Goal: Task Accomplishment & Management: Complete application form

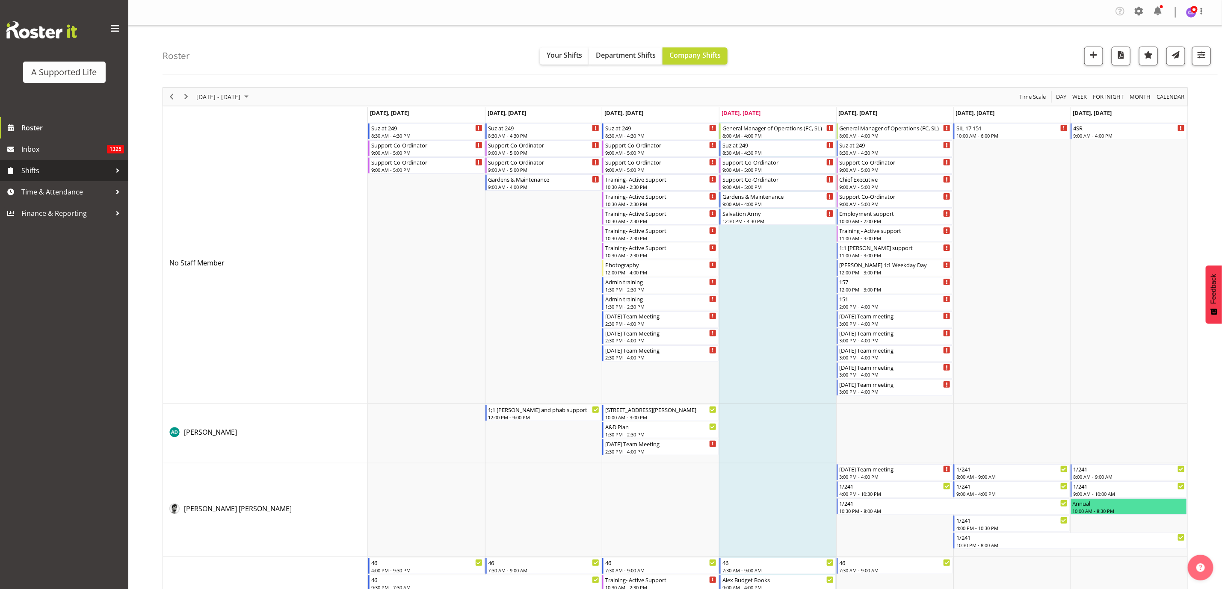
click at [68, 180] on link "Shifts" at bounding box center [64, 170] width 128 height 21
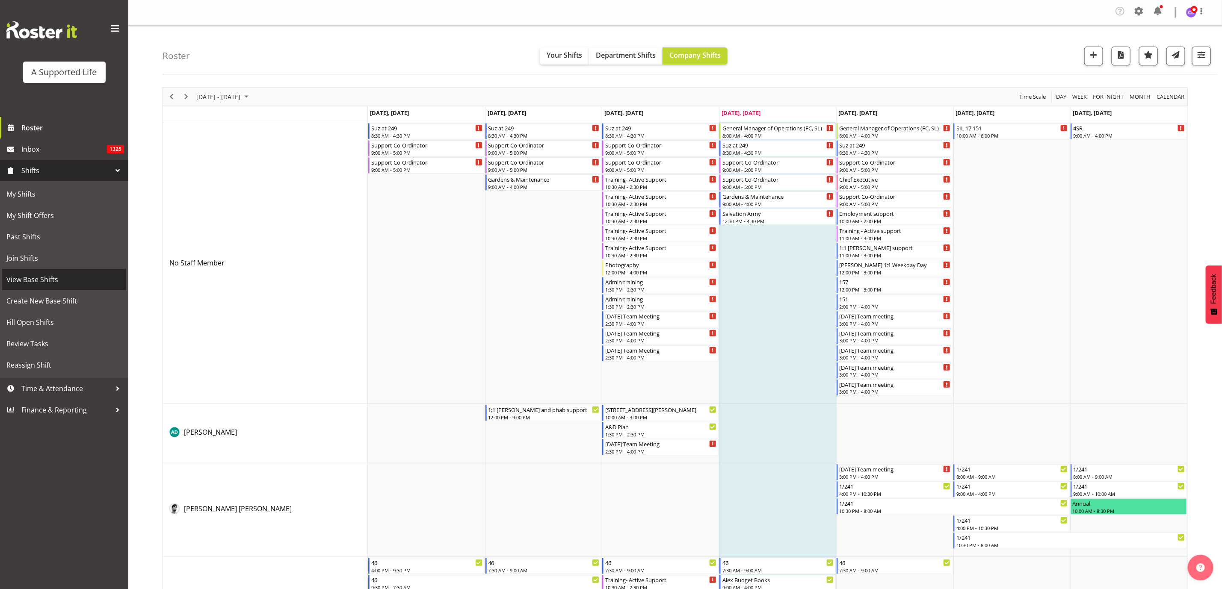
click at [53, 279] on span "View Base Shifts" at bounding box center [63, 279] width 115 height 13
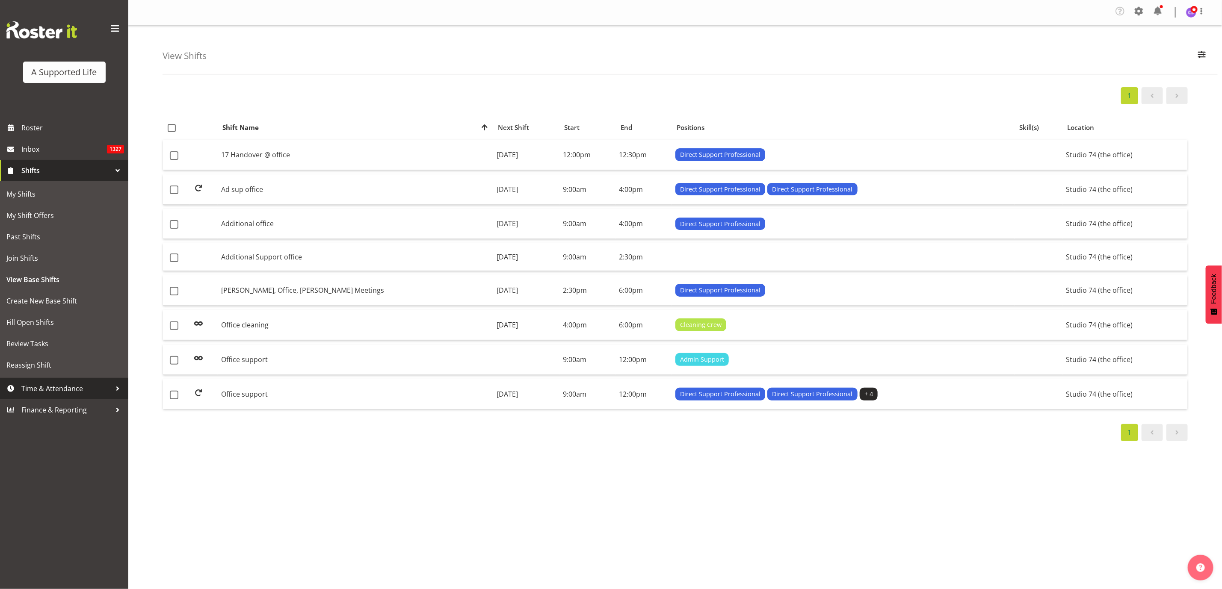
click at [52, 388] on span "Time & Attendance" at bounding box center [66, 388] width 90 height 13
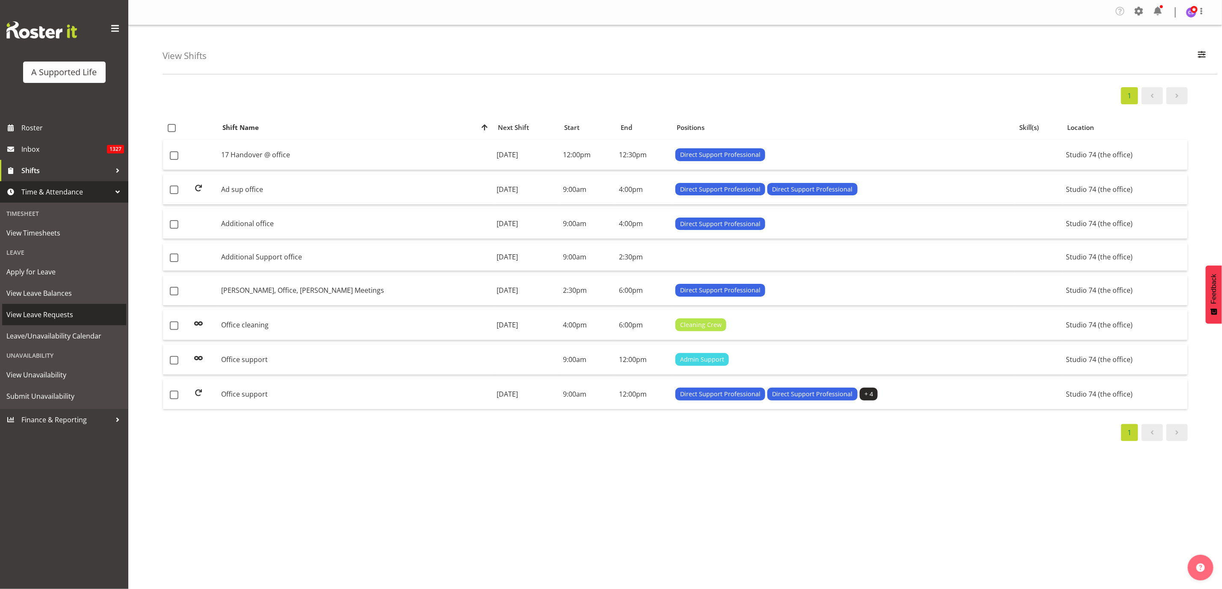
click at [56, 312] on span "View Leave Requests" at bounding box center [63, 314] width 115 height 13
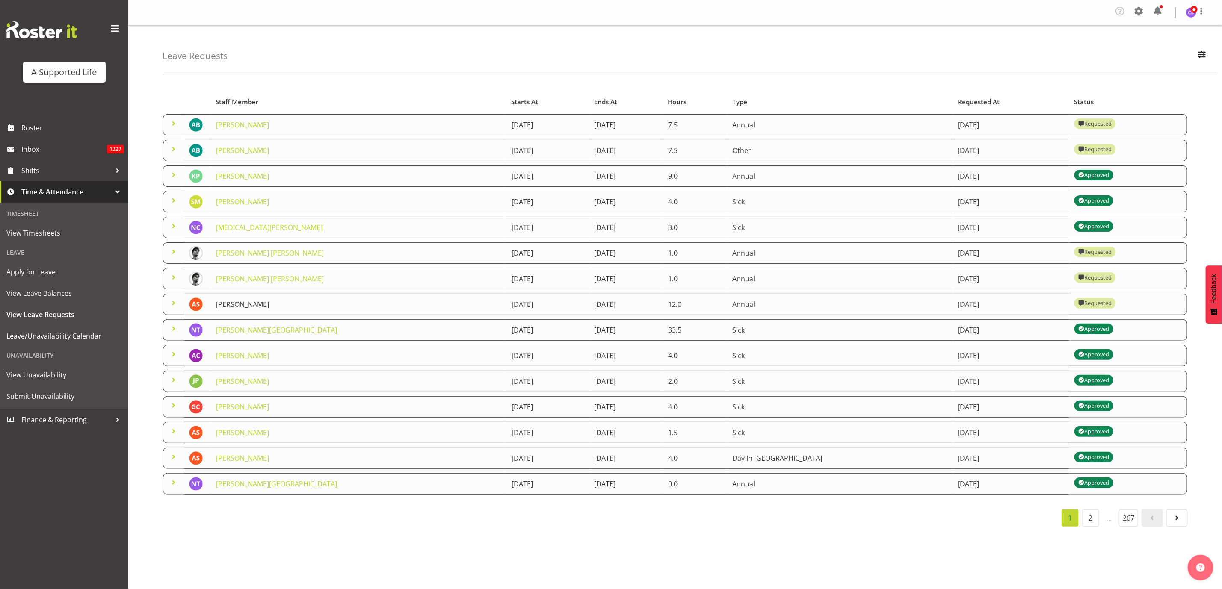
click at [269, 307] on link "Alexandra Schoeneberg" at bounding box center [242, 304] width 53 height 9
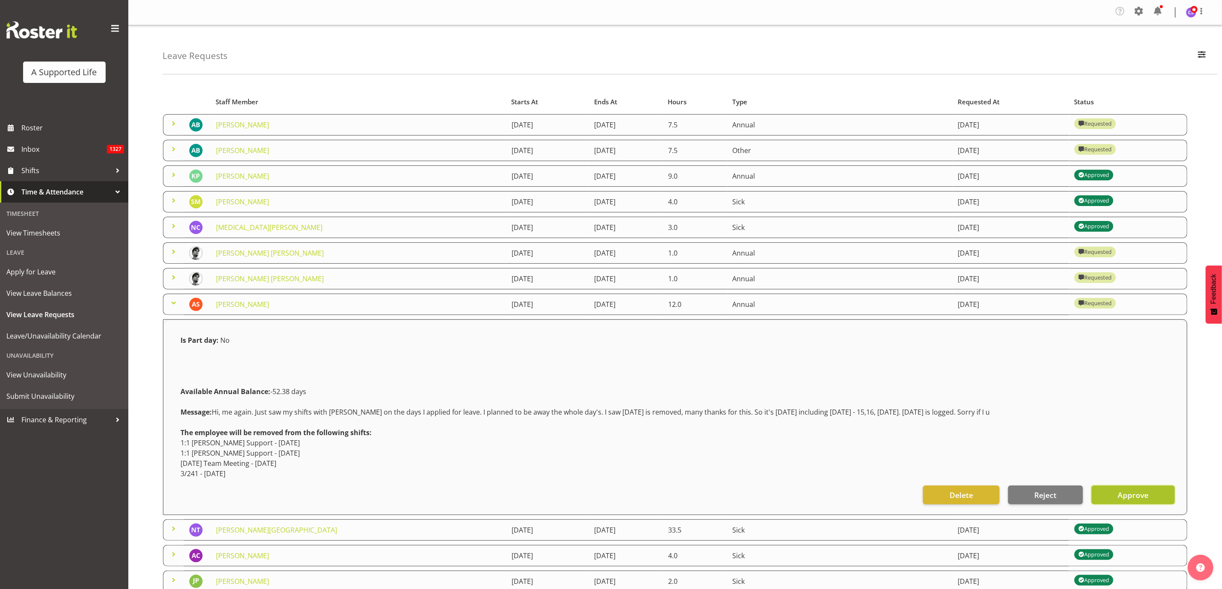
click at [1145, 496] on span "Approve" at bounding box center [1133, 495] width 31 height 11
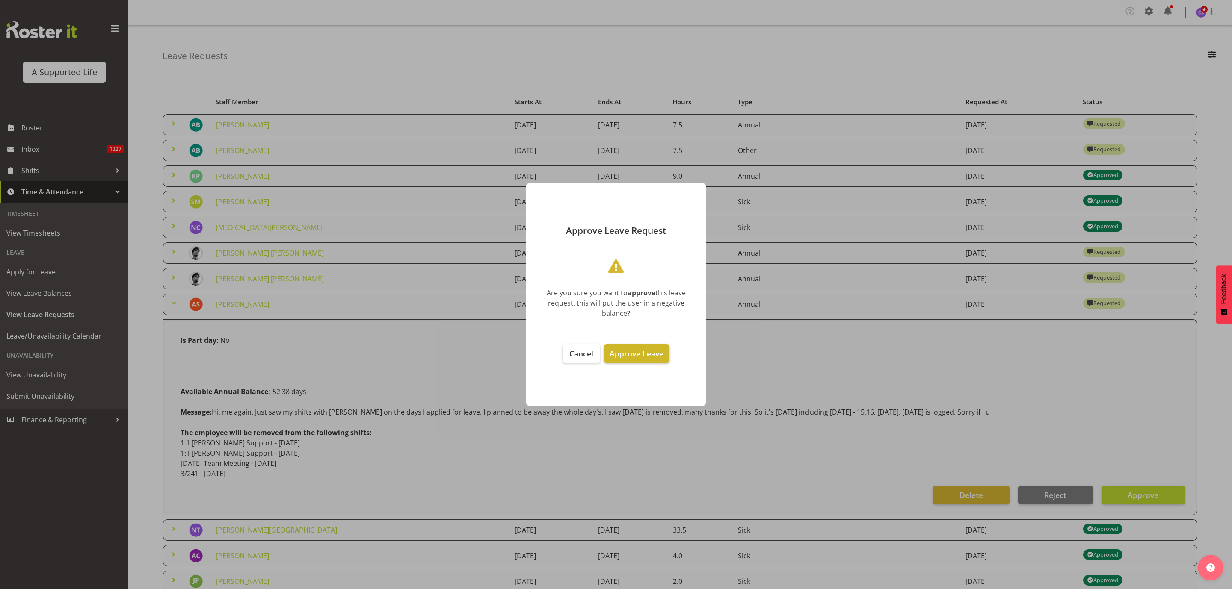
click at [657, 354] on span "Approve Leave" at bounding box center [636, 354] width 54 height 10
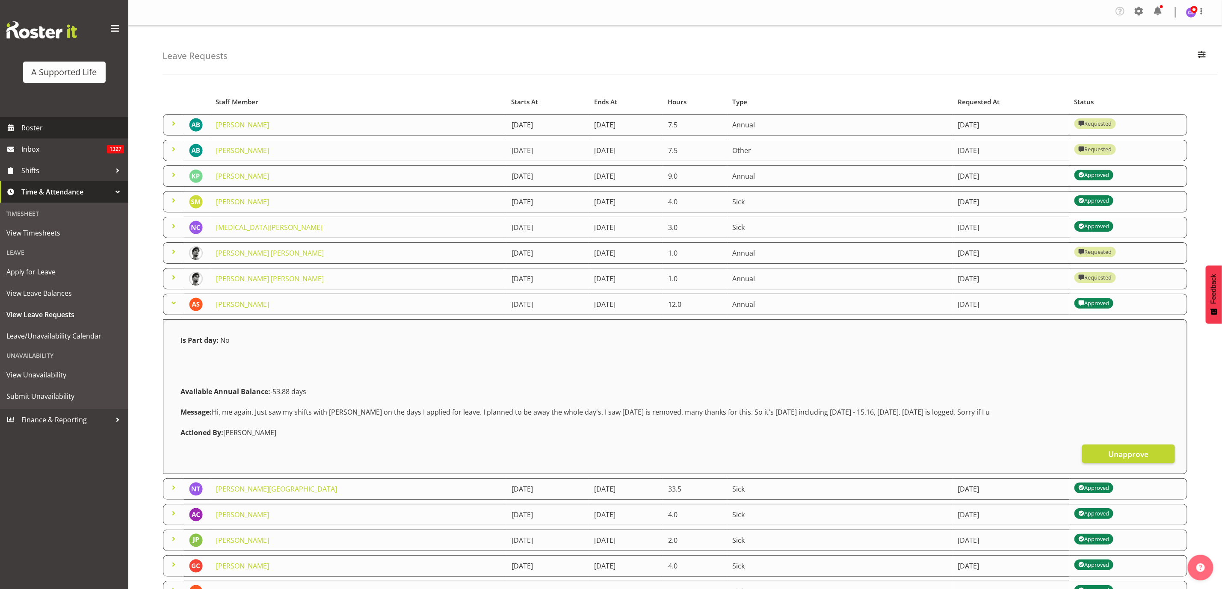
click at [28, 124] on span "Roster" at bounding box center [72, 127] width 103 height 13
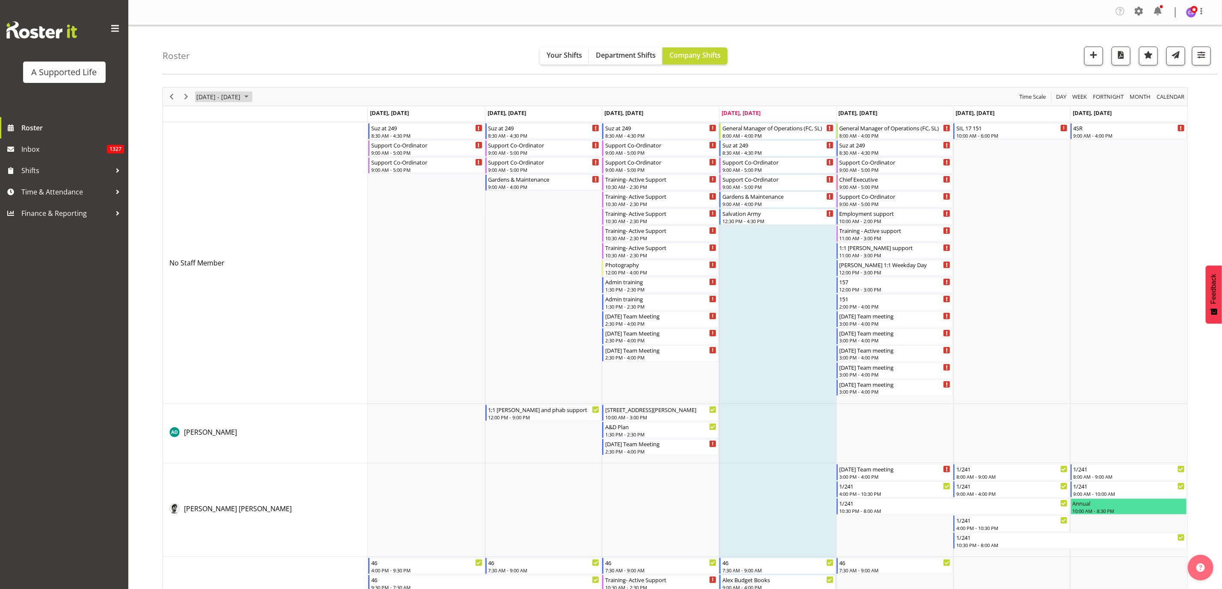
click at [213, 98] on span "August 25 - 31, 2025" at bounding box center [218, 97] width 46 height 11
click at [232, 161] on span "6" at bounding box center [232, 162] width 13 height 13
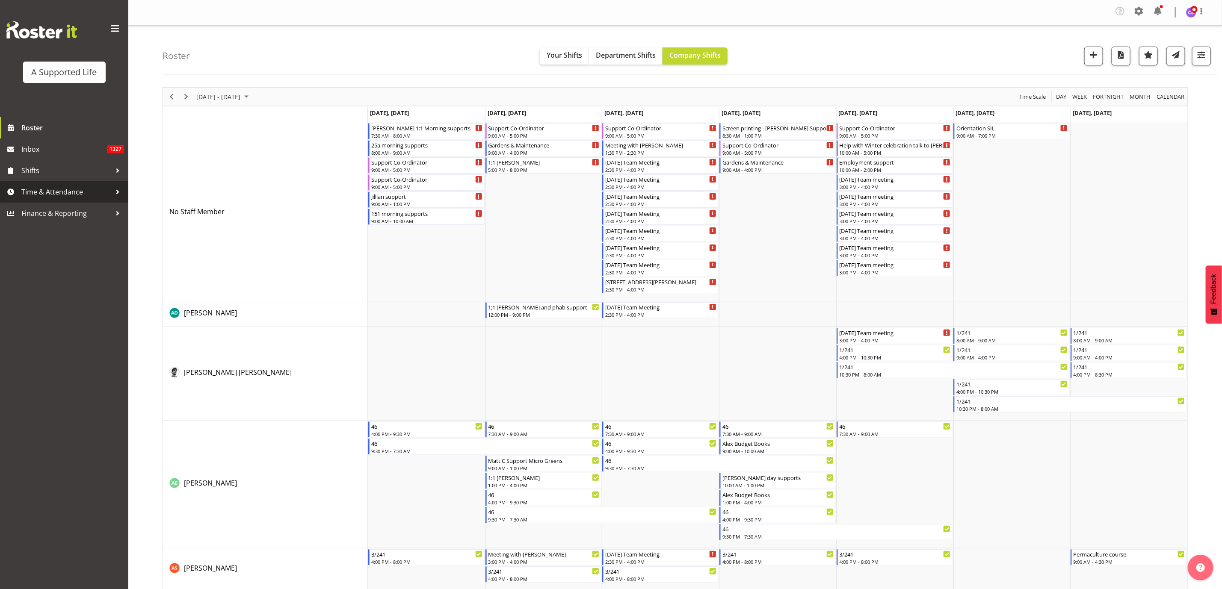
click at [50, 195] on span "Time & Attendance" at bounding box center [66, 192] width 90 height 13
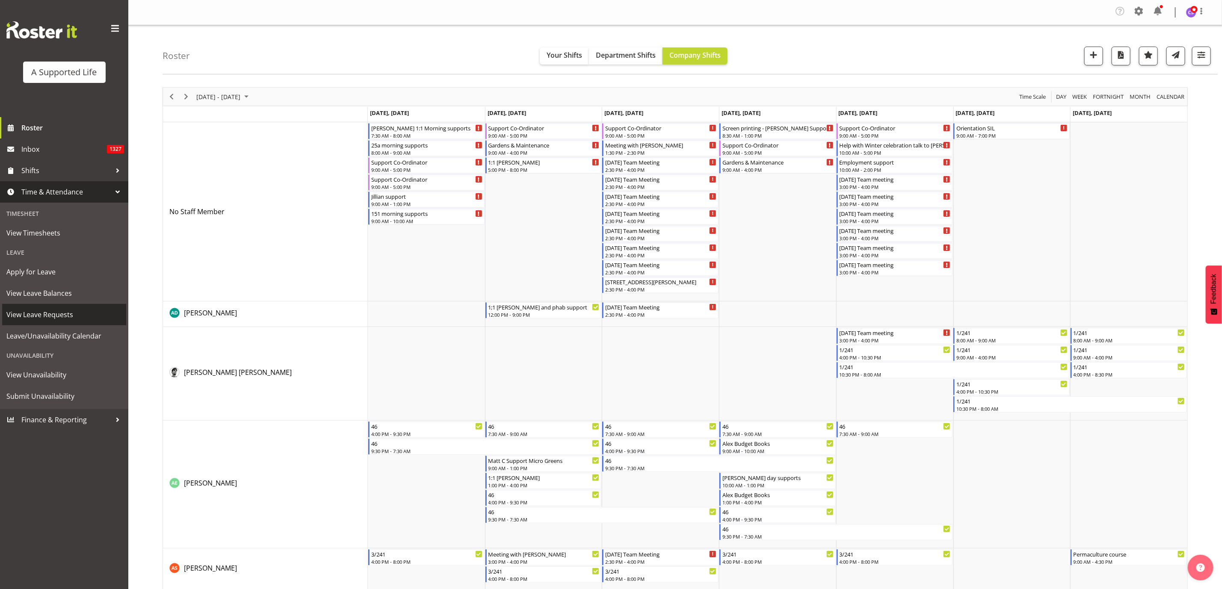
click at [45, 318] on span "View Leave Requests" at bounding box center [63, 314] width 115 height 13
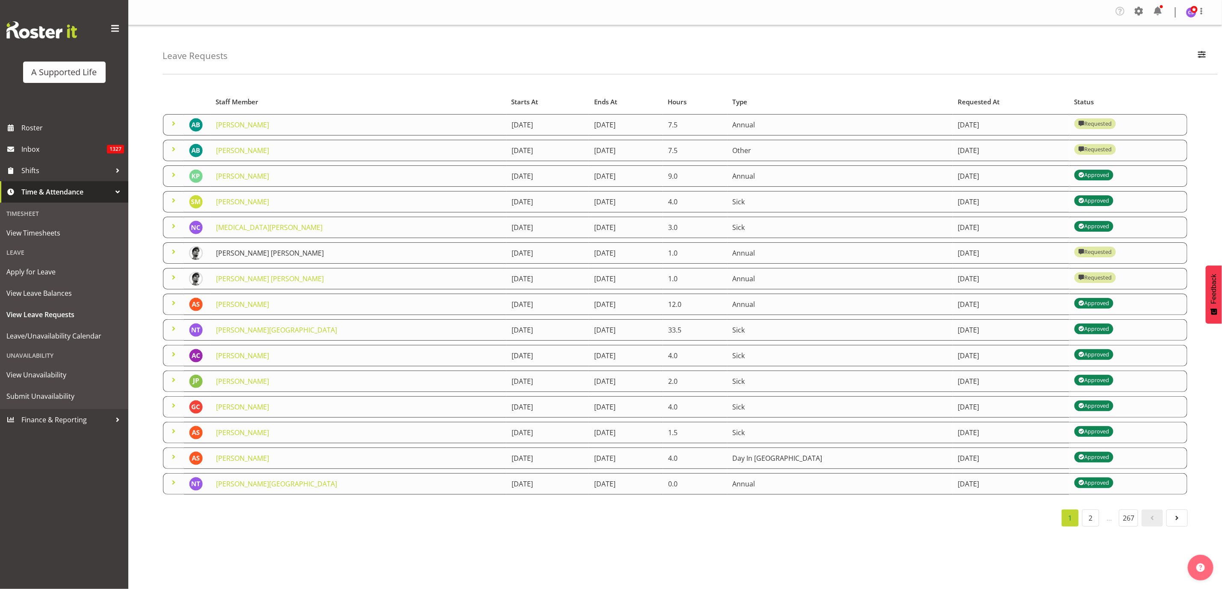
click at [263, 254] on link "[PERSON_NAME] [PERSON_NAME]" at bounding box center [270, 252] width 108 height 9
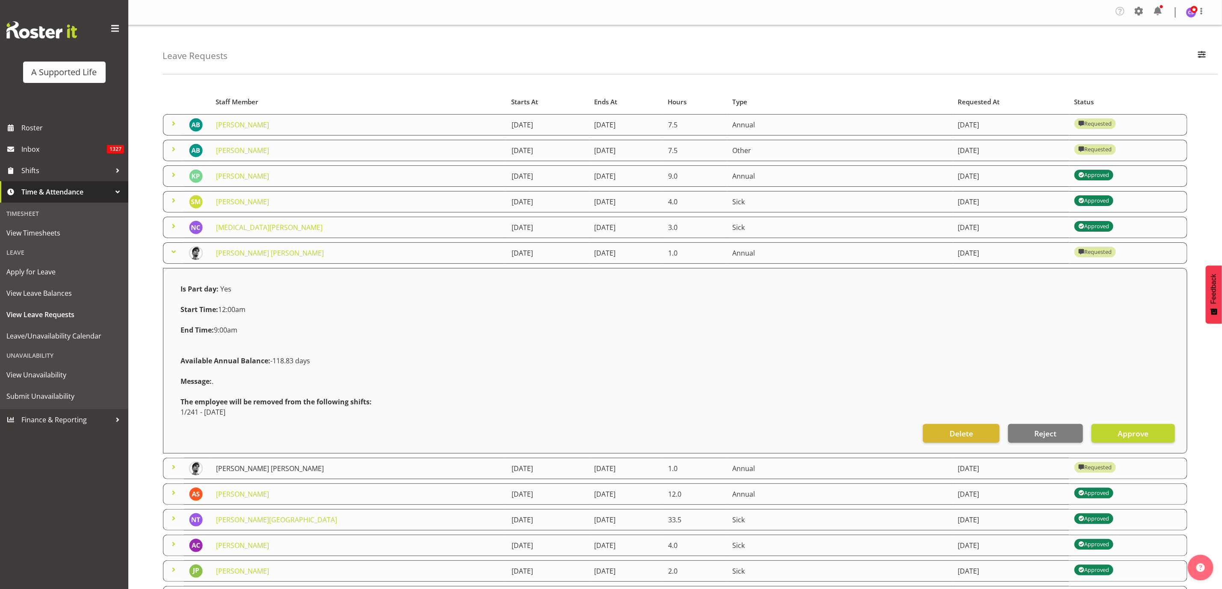
click at [273, 470] on link "[PERSON_NAME] [PERSON_NAME]" at bounding box center [270, 468] width 108 height 9
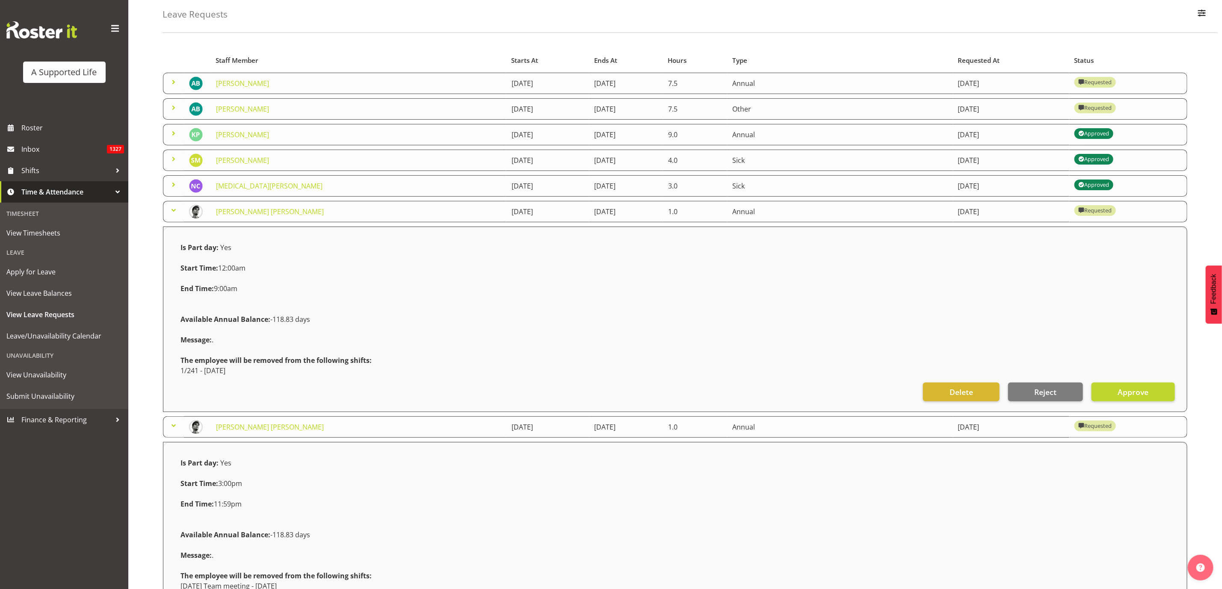
scroll to position [64, 0]
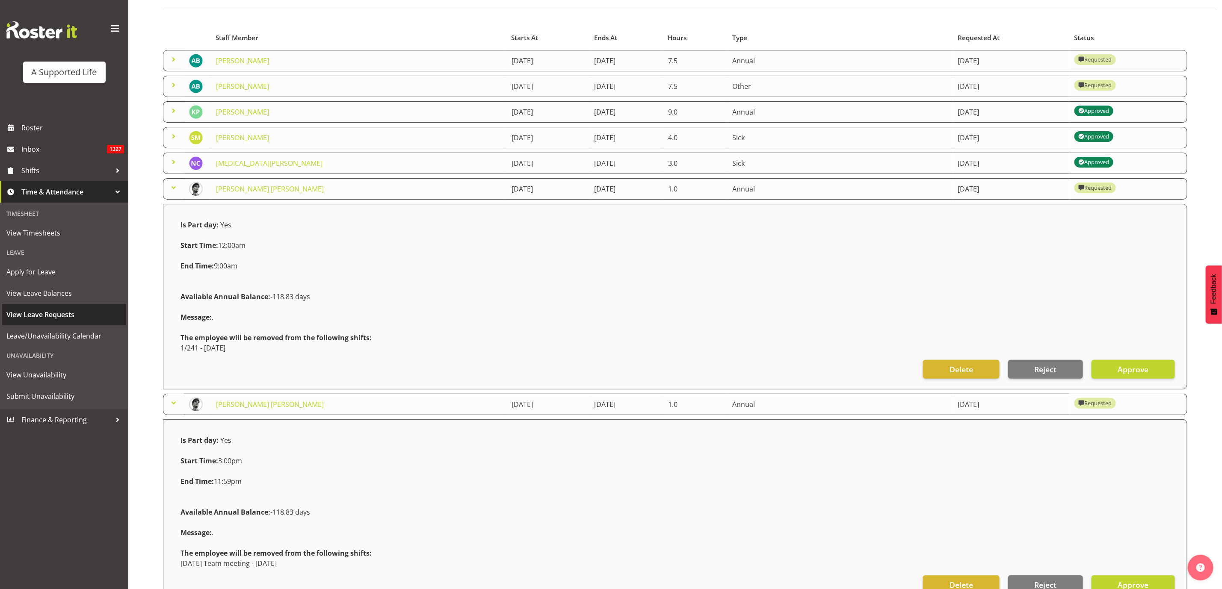
click at [62, 314] on span "View Leave Requests" at bounding box center [63, 314] width 115 height 13
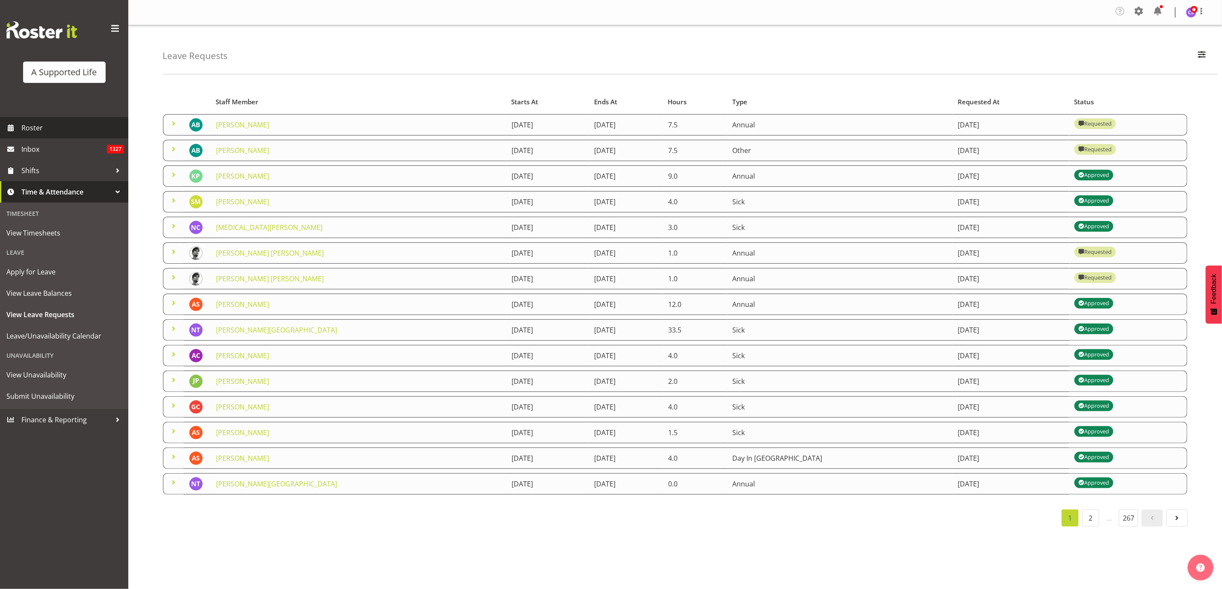
click at [41, 129] on span "Roster" at bounding box center [72, 127] width 103 height 13
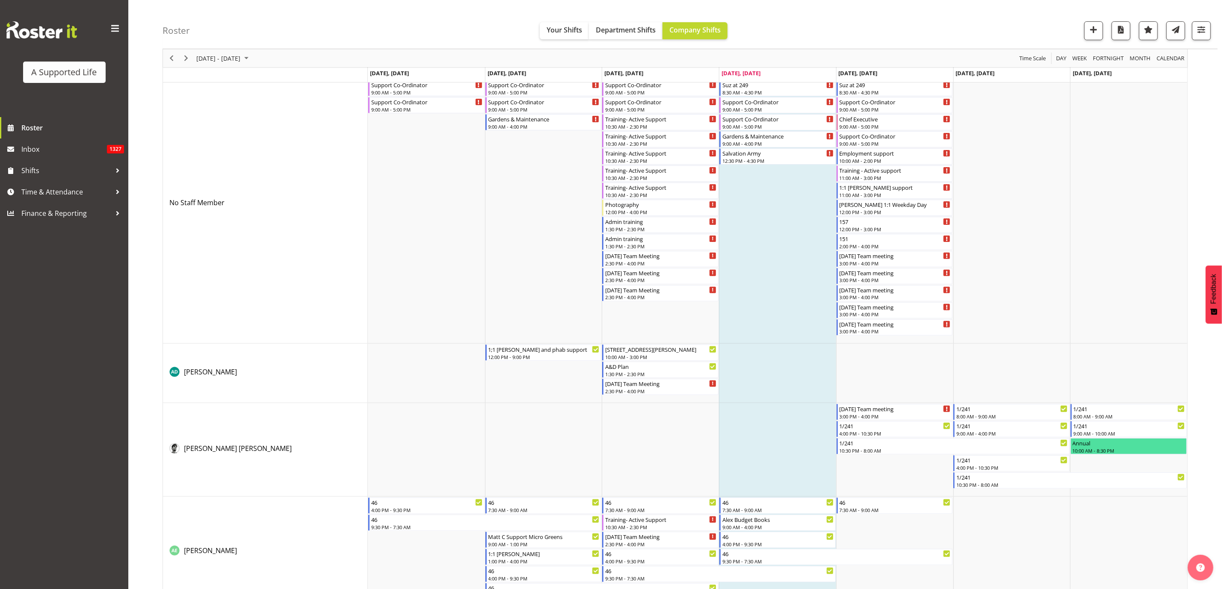
scroll to position [64, 0]
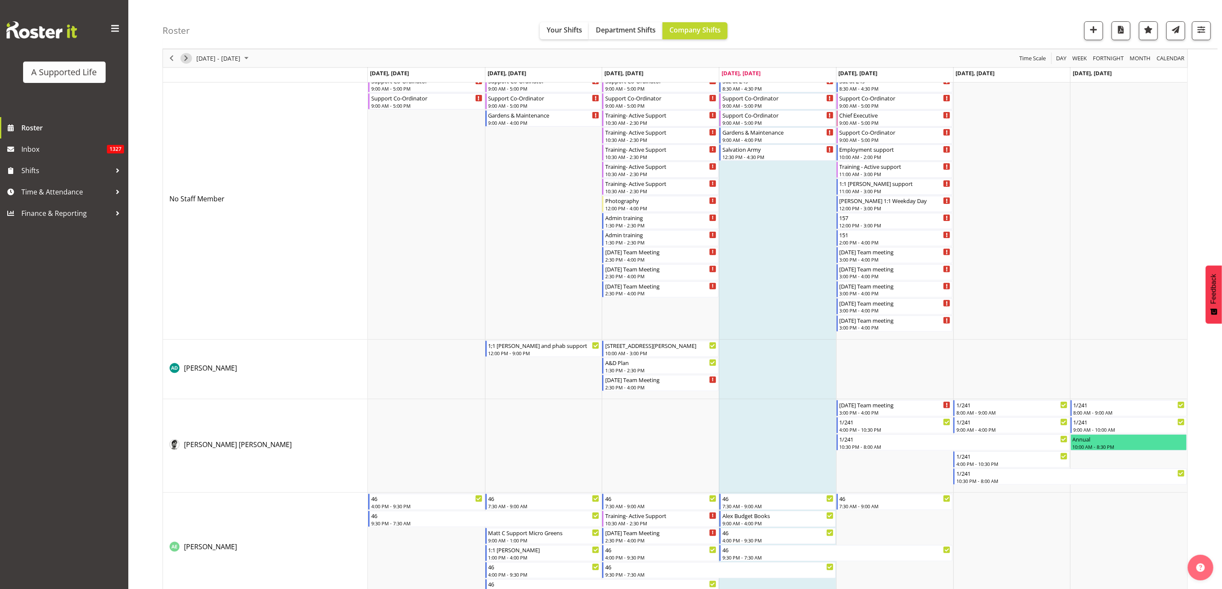
click at [185, 56] on span "Next" at bounding box center [186, 58] width 10 height 11
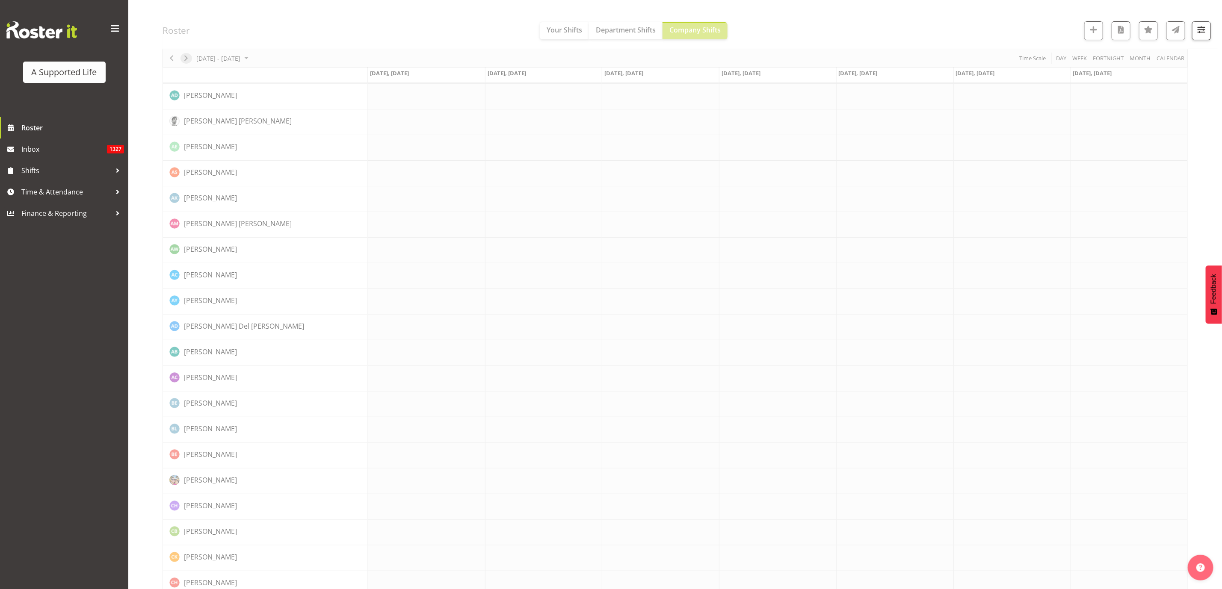
scroll to position [0, 0]
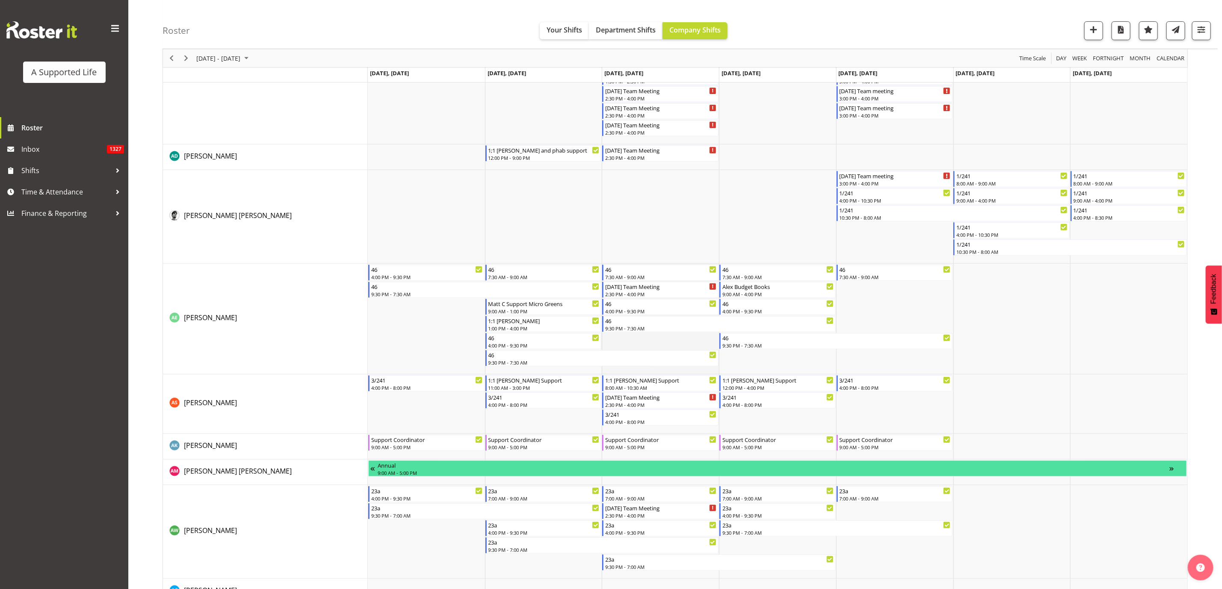
scroll to position [192, 0]
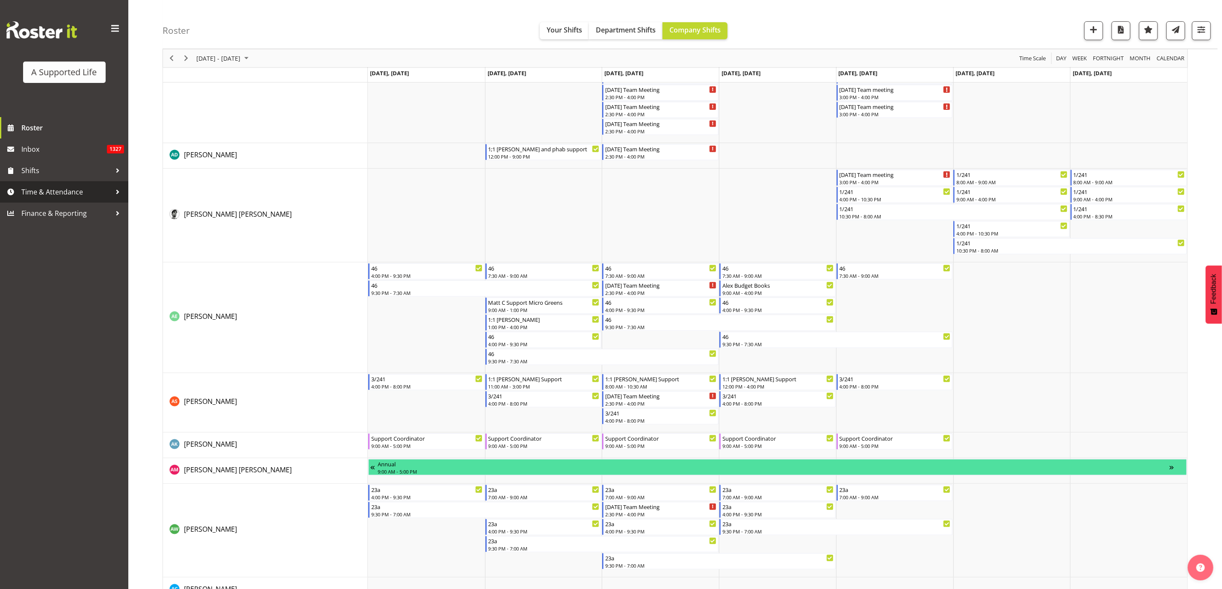
click at [41, 192] on span "Time & Attendance" at bounding box center [66, 192] width 90 height 13
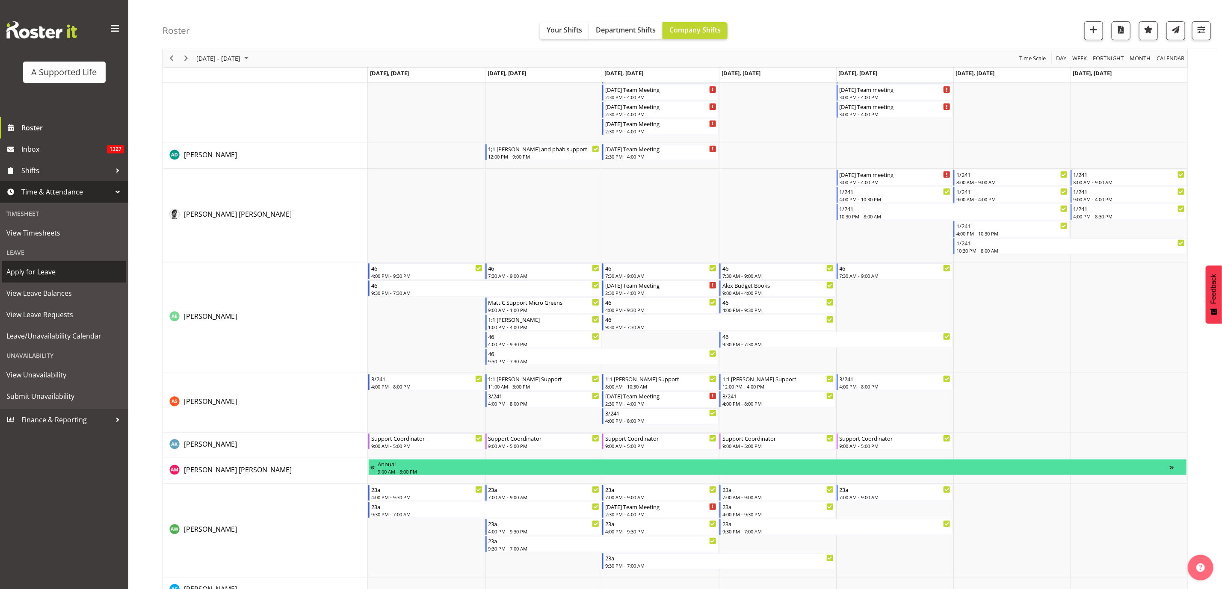
click at [44, 271] on span "Apply for Leave" at bounding box center [63, 272] width 115 height 13
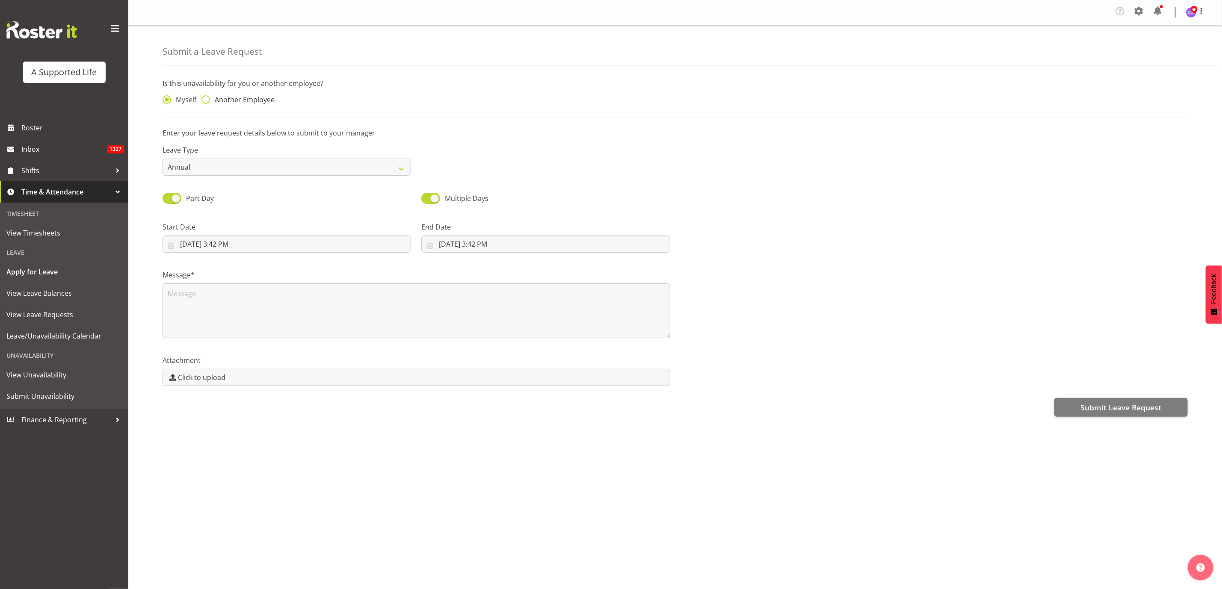
drag, startPoint x: 201, startPoint y: 98, endPoint x: 217, endPoint y: 103, distance: 16.2
click at [202, 98] on label "Another Employee" at bounding box center [237, 99] width 73 height 9
click at [202, 98] on input "Another Employee" at bounding box center [204, 100] width 6 height 6
radio input "true"
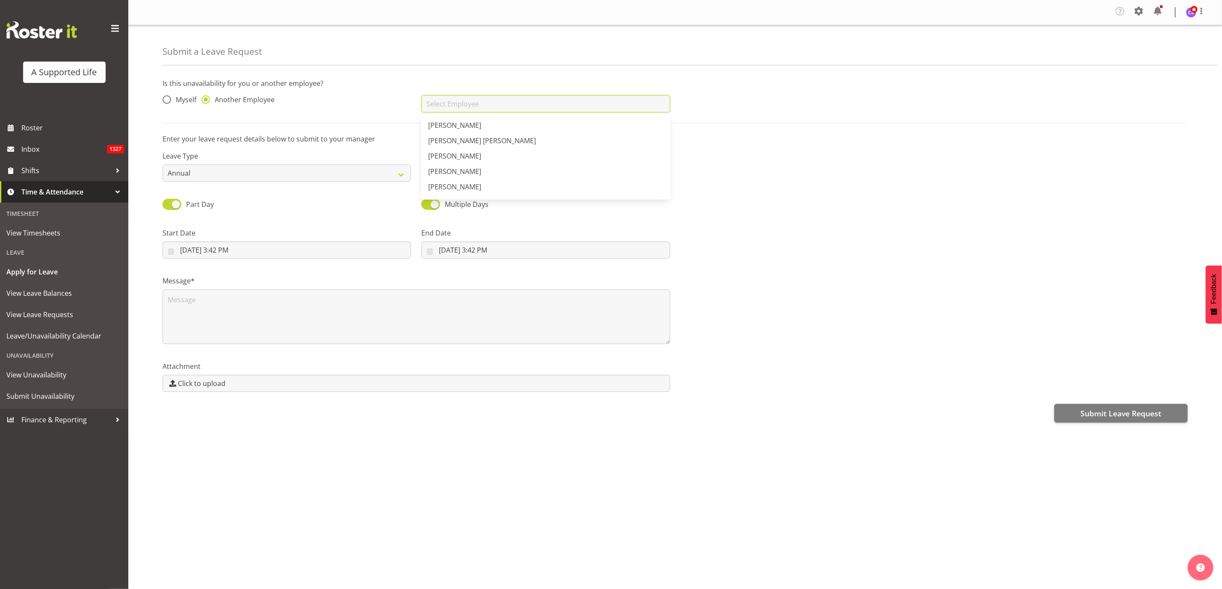
click at [453, 106] on input "text" at bounding box center [545, 103] width 248 height 17
click at [493, 145] on span "[PERSON_NAME] [PERSON_NAME]" at bounding box center [482, 140] width 108 height 9
type input "[PERSON_NAME] [PERSON_NAME]"
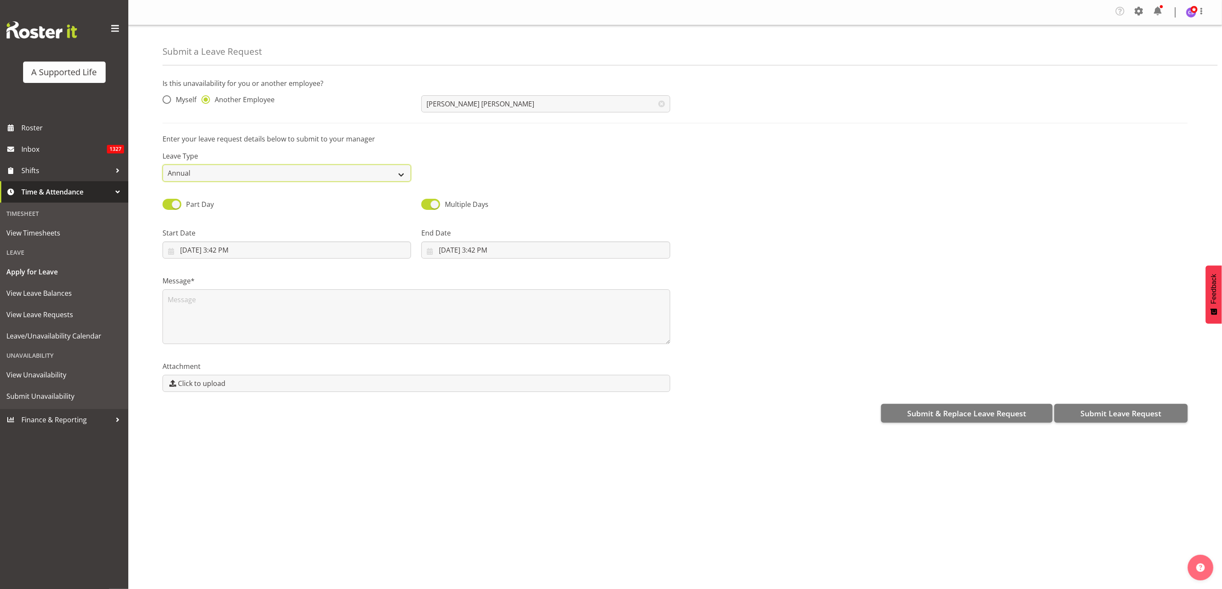
click at [219, 171] on select "Annual Sick Bereavement Domestic Violence Parental Jury Service Day In [GEOGRAP…" at bounding box center [287, 173] width 248 height 17
click at [163, 165] on select "Annual Sick Bereavement Domestic Violence Parental Jury Service Day In [GEOGRAP…" at bounding box center [287, 173] width 248 height 17
click at [229, 247] on input "[DATE] 3:42 PM" at bounding box center [287, 250] width 248 height 17
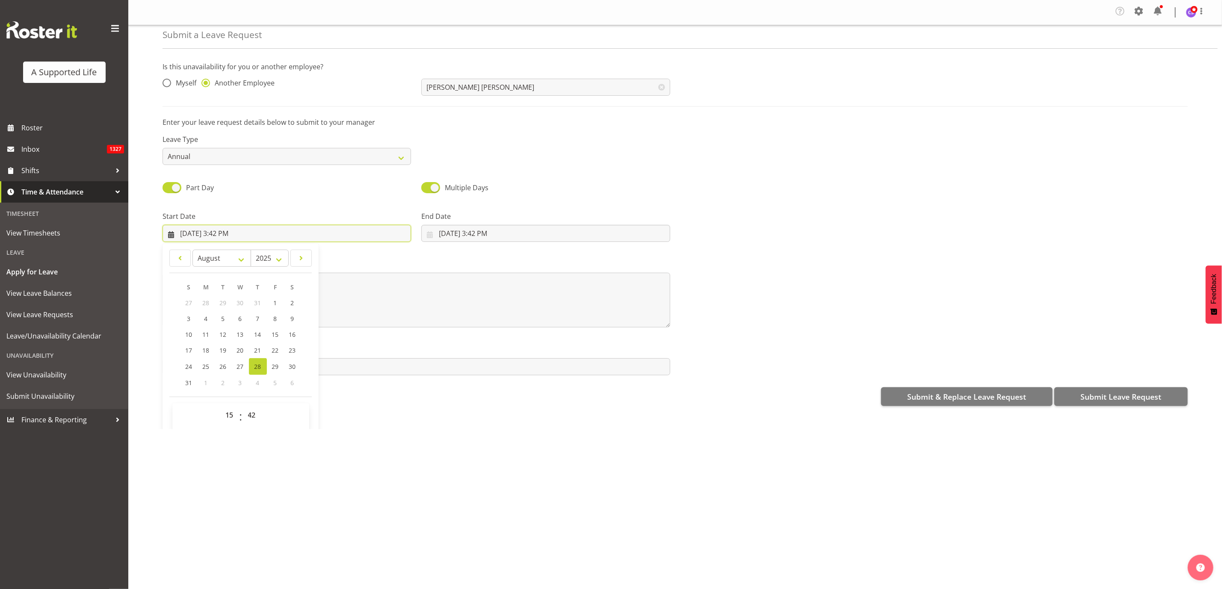
scroll to position [26, 0]
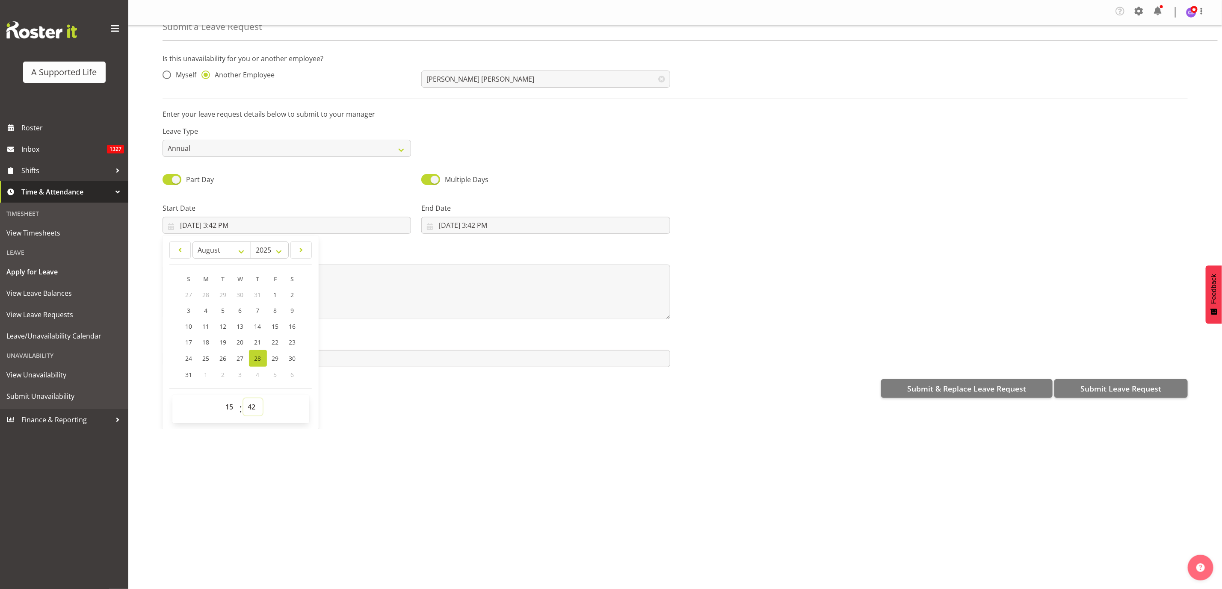
drag, startPoint x: 252, startPoint y: 407, endPoint x: 253, endPoint y: 401, distance: 6.5
click at [252, 407] on select "00 01 02 03 04 05 06 07 08 09 10 11 12 13 14 15 16 17 18 19 20 21 22 23 24 25 2…" at bounding box center [252, 407] width 19 height 17
select select "0"
click at [244, 399] on select "00 01 02 03 04 05 06 07 08 09 10 11 12 13 14 15 16 17 18 19 20 21 22 23 24 25 2…" at bounding box center [252, 407] width 19 height 17
type input "[DATE] 3:00 PM"
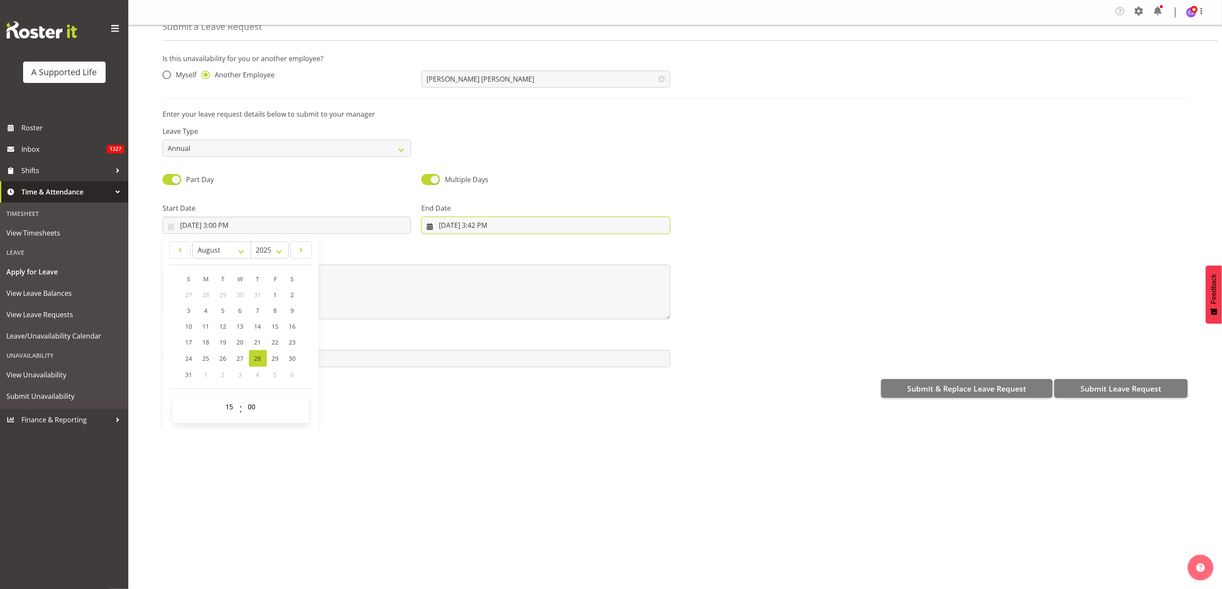
click at [477, 218] on input "[DATE] 3:42 PM" at bounding box center [545, 225] width 248 height 17
click at [485, 408] on select "00 01 02 03 04 05 06 07 08 09 10 11 12 13 14 15 16 17 18 19 20 21 22 23" at bounding box center [489, 407] width 19 height 17
select select "9"
click at [480, 399] on select "00 01 02 03 04 05 06 07 08 09 10 11 12 13 14 15 16 17 18 19 20 21 22 23" at bounding box center [489, 407] width 19 height 17
type input "[DATE] 9:42 AM"
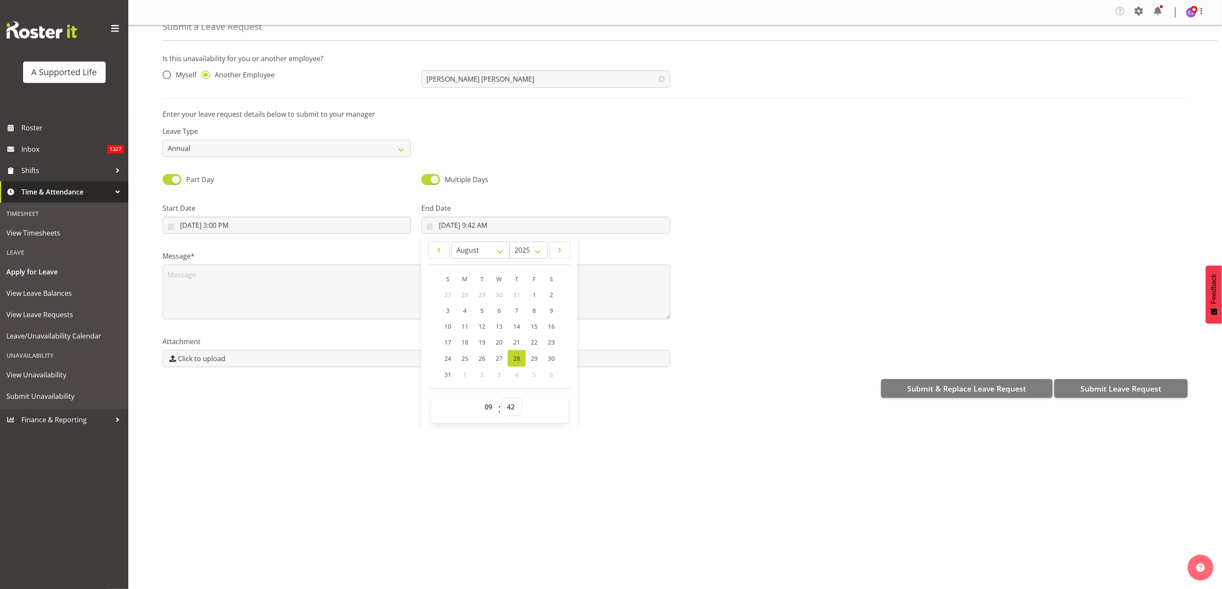
click at [515, 404] on select "00 01 02 03 04 05 06 07 08 09 10 11 12 13 14 15 16 17 18 19 20 21 22 23 24 25 2…" at bounding box center [511, 407] width 19 height 17
select select "0"
click at [502, 399] on select "00 01 02 03 04 05 06 07 08 09 10 11 12 13 14 15 16 17 18 19 20 21 22 23 24 25 2…" at bounding box center [511, 407] width 19 height 17
type input "[DATE] 9:00 AM"
click at [208, 226] on input "[DATE] 3:00 PM" at bounding box center [287, 225] width 248 height 17
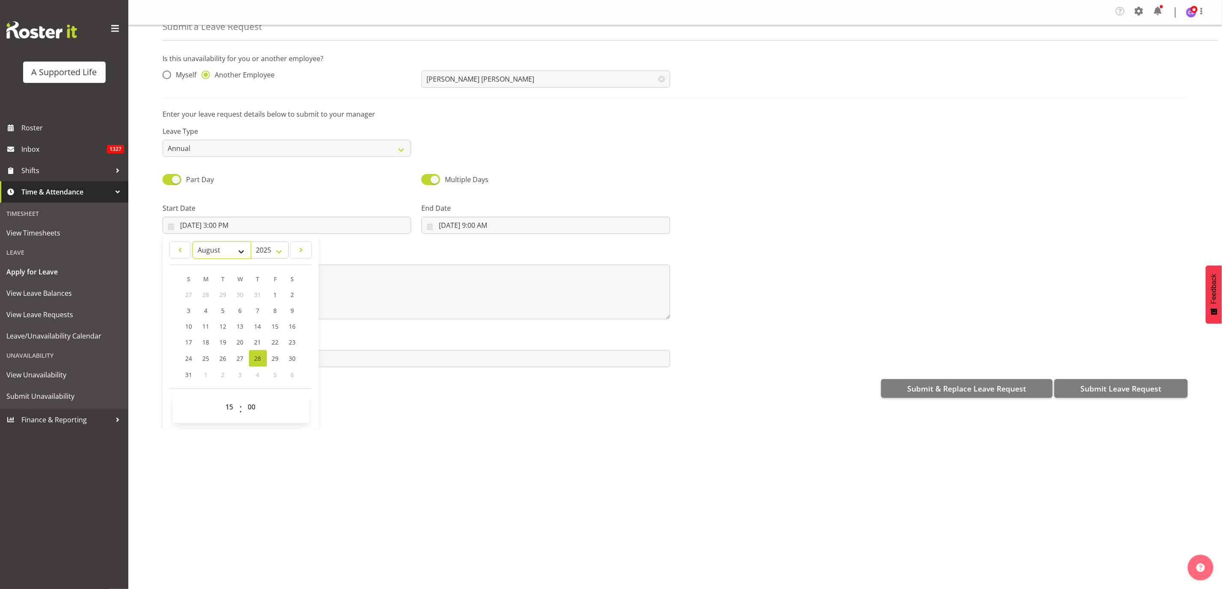
click at [241, 253] on select "January February March April May June July August September October November De…" at bounding box center [221, 250] width 59 height 17
select select "8"
click at [192, 243] on select "January February March April May June July August September October November De…" at bounding box center [221, 250] width 59 height 17
click at [275, 294] on span "5" at bounding box center [274, 296] width 3 height 8
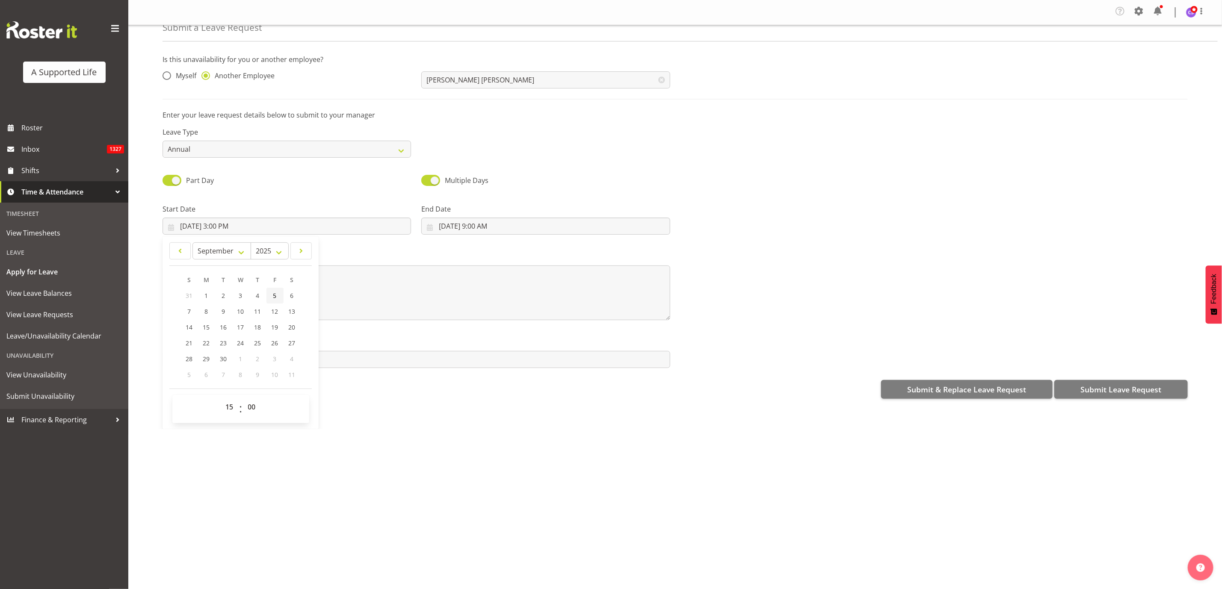
type input "[DATE] 3:00 PM"
click at [476, 228] on input "[DATE] 9:00 AM" at bounding box center [545, 226] width 248 height 17
click at [446, 310] on span "3" at bounding box center [447, 311] width 3 height 8
type input "[DATE] 9:00 AM"
click at [494, 250] on select "January February March April May June July August September October November De…" at bounding box center [480, 250] width 59 height 17
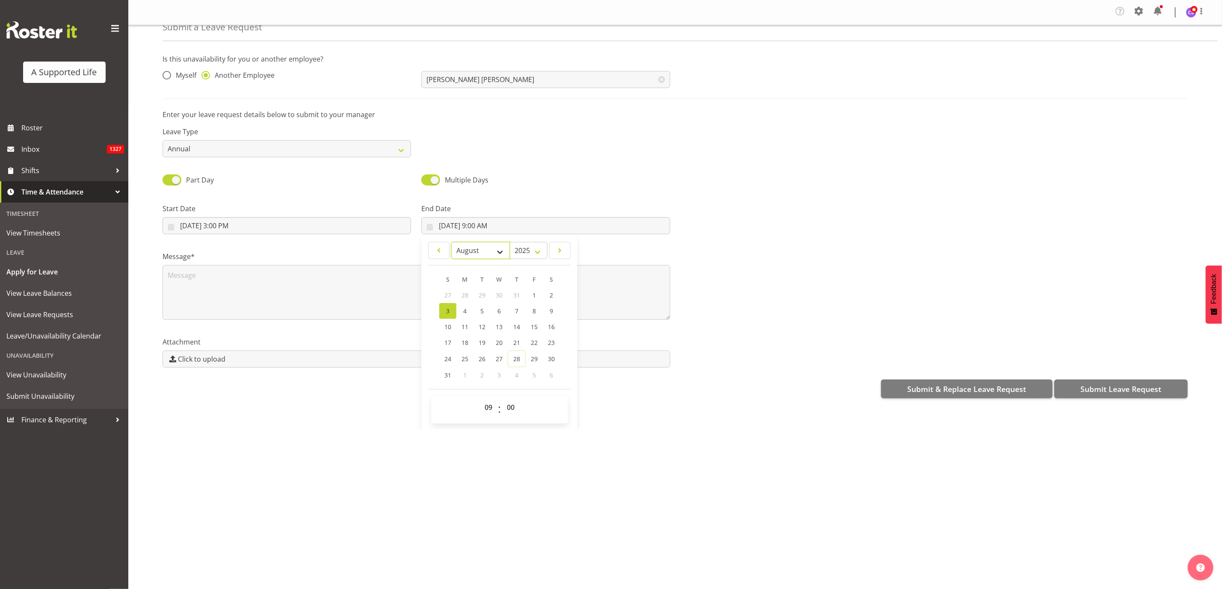
select select "8"
click at [451, 243] on select "January February March April May June July August September October November De…" at bounding box center [480, 250] width 59 height 17
click at [448, 312] on link "7" at bounding box center [448, 312] width 17 height 16
type input "[DATE] 9:00 AM"
click at [195, 289] on textarea at bounding box center [417, 293] width 508 height 55
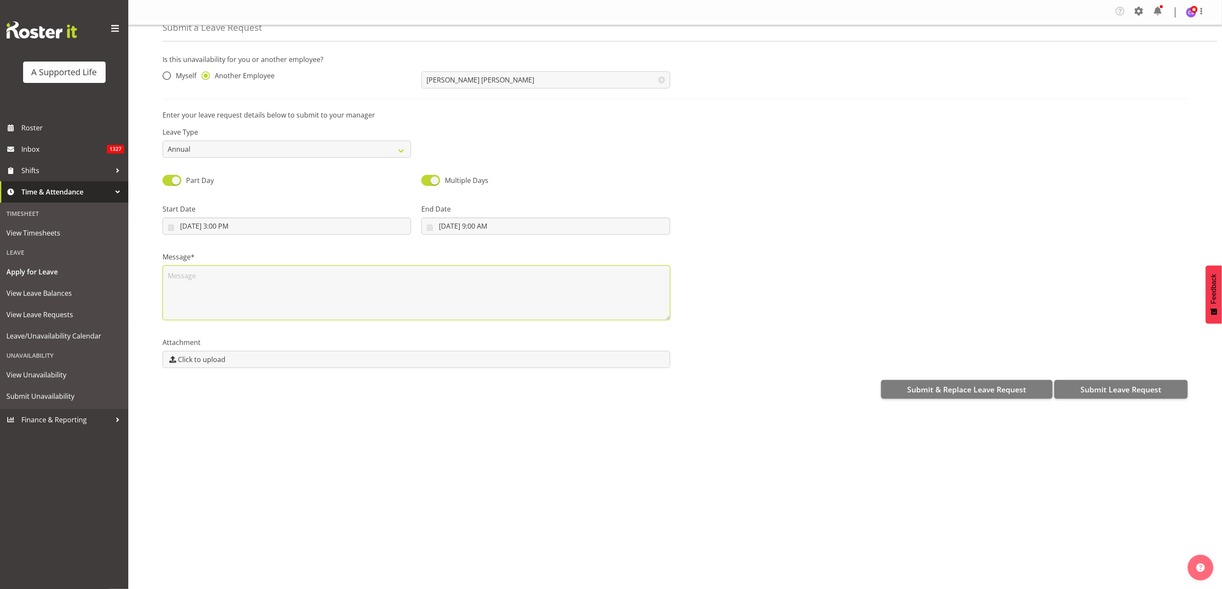
scroll to position [0, 0]
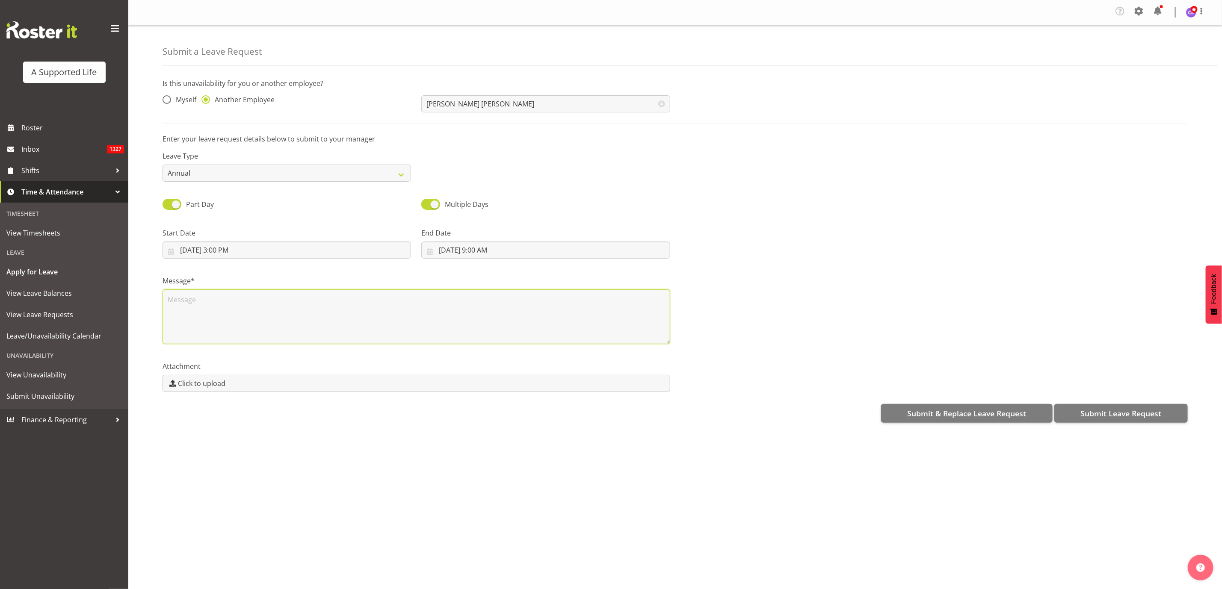
click at [176, 293] on textarea at bounding box center [417, 317] width 508 height 55
type textarea "Annual short notice"
click at [1123, 417] on span "Submit Leave Request" at bounding box center [1120, 413] width 81 height 11
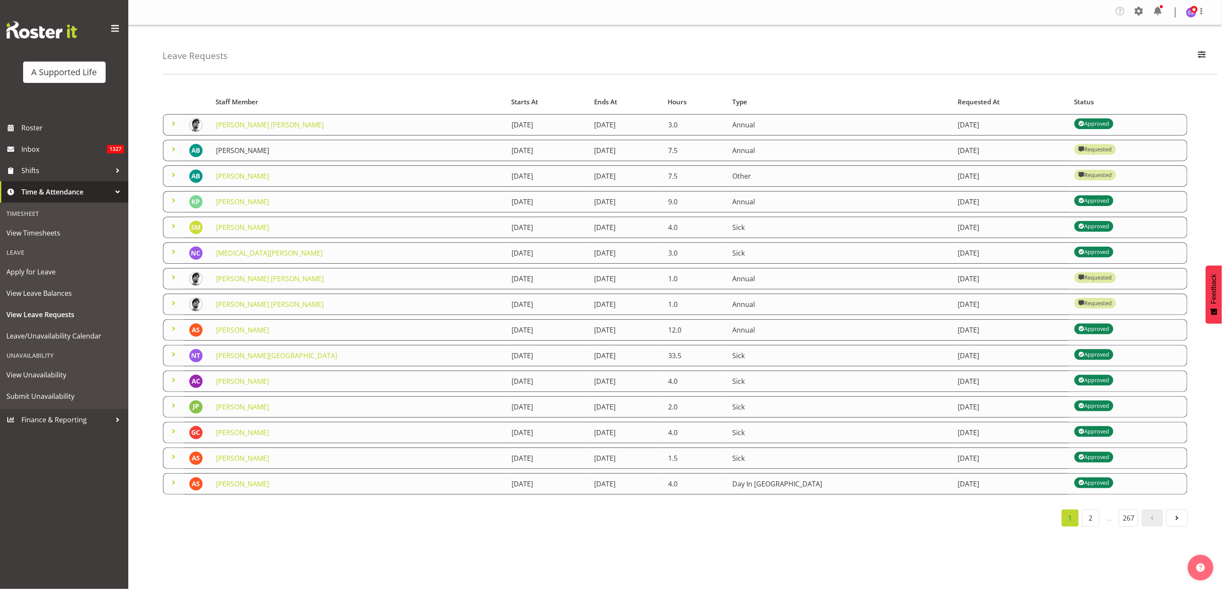
click at [236, 146] on link "[PERSON_NAME]" at bounding box center [242, 150] width 53 height 9
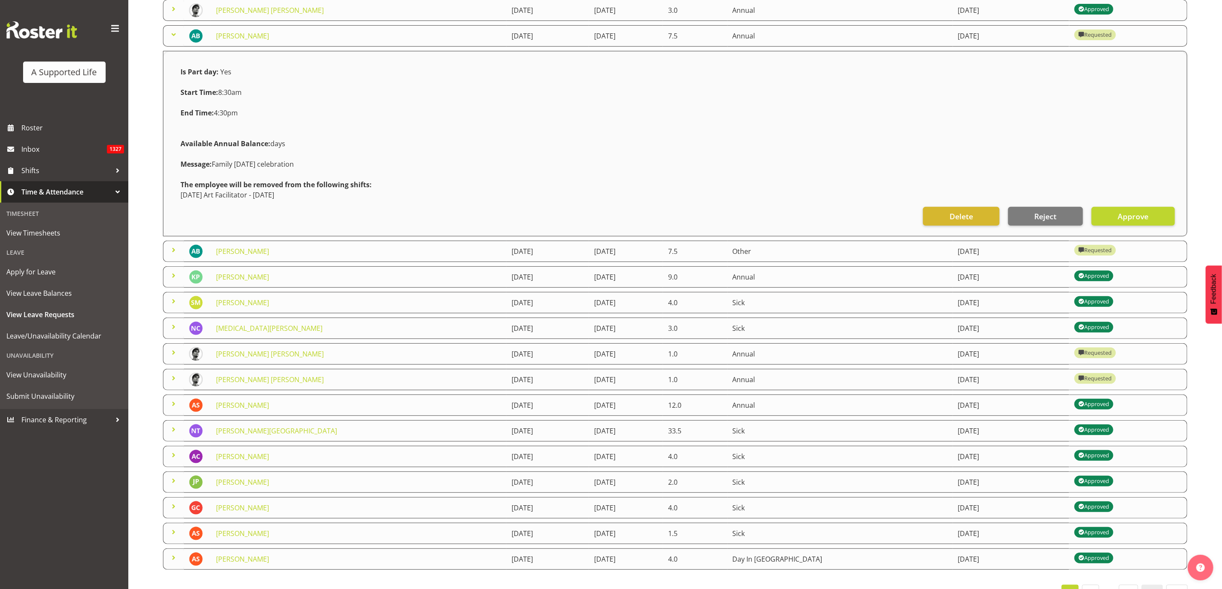
scroll to position [128, 0]
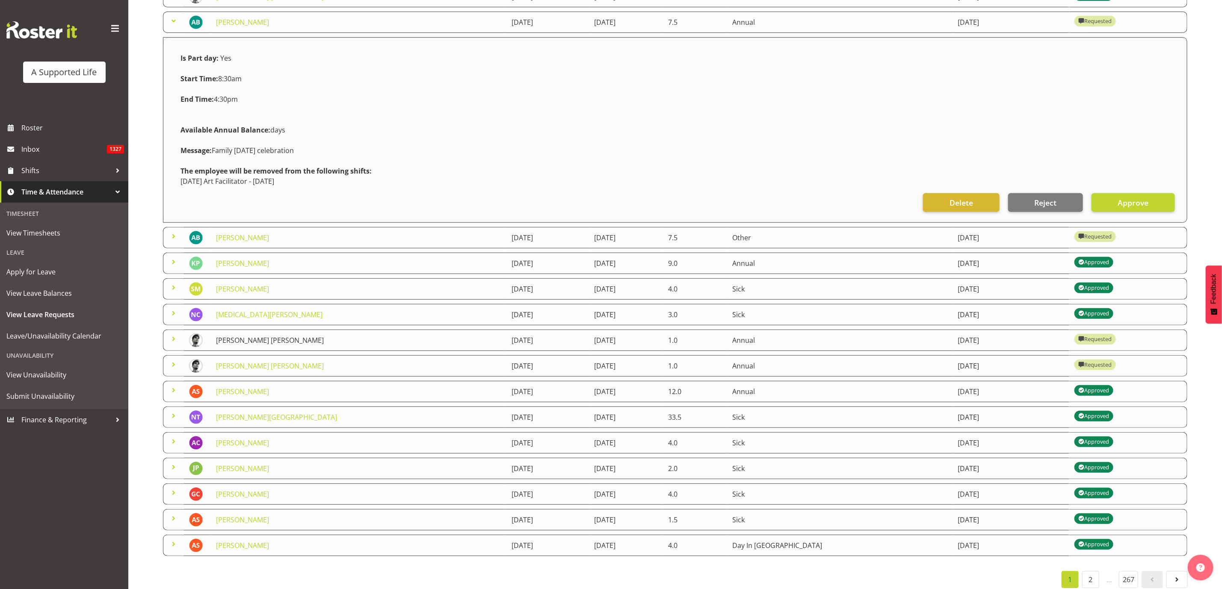
click at [238, 343] on link "[PERSON_NAME] [PERSON_NAME]" at bounding box center [270, 340] width 108 height 9
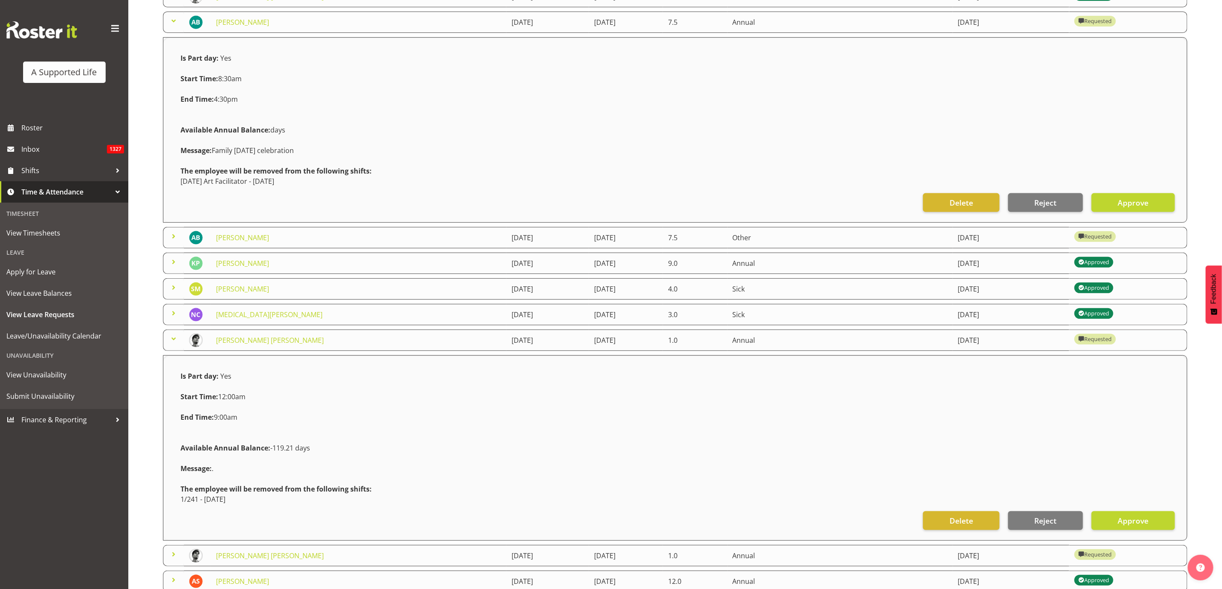
click at [961, 510] on div "Delete Reject Approve" at bounding box center [675, 520] width 1000 height 21
drag, startPoint x: 960, startPoint y: 521, endPoint x: 951, endPoint y: 521, distance: 8.6
click at [951, 521] on span "Delete" at bounding box center [961, 520] width 24 height 11
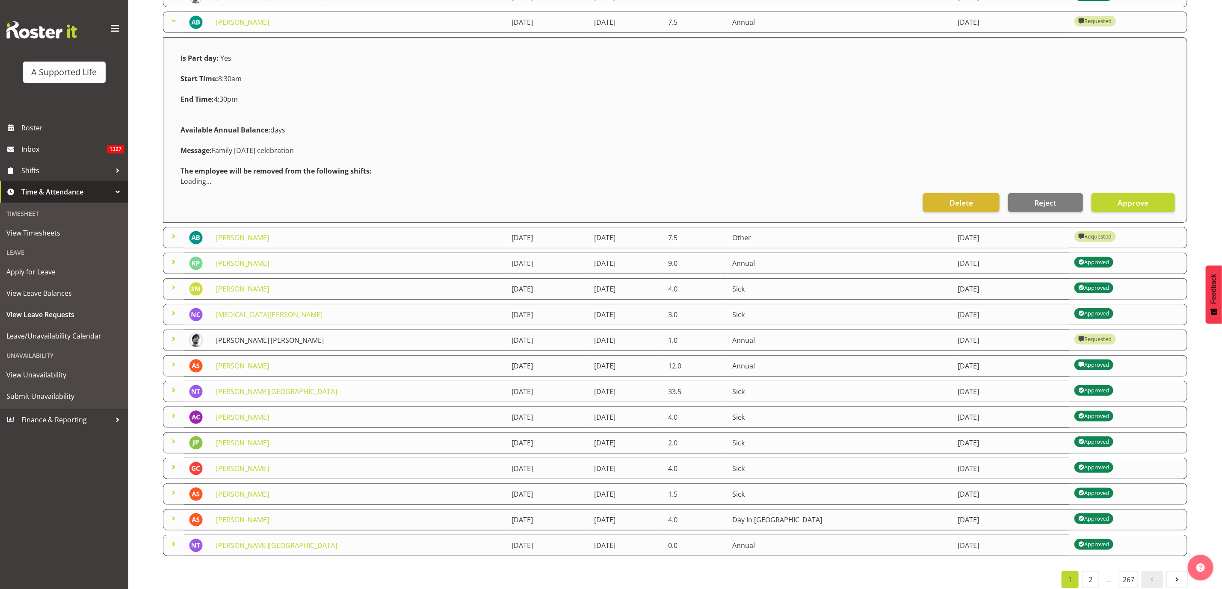
click at [278, 338] on link "[PERSON_NAME] [PERSON_NAME]" at bounding box center [270, 340] width 108 height 9
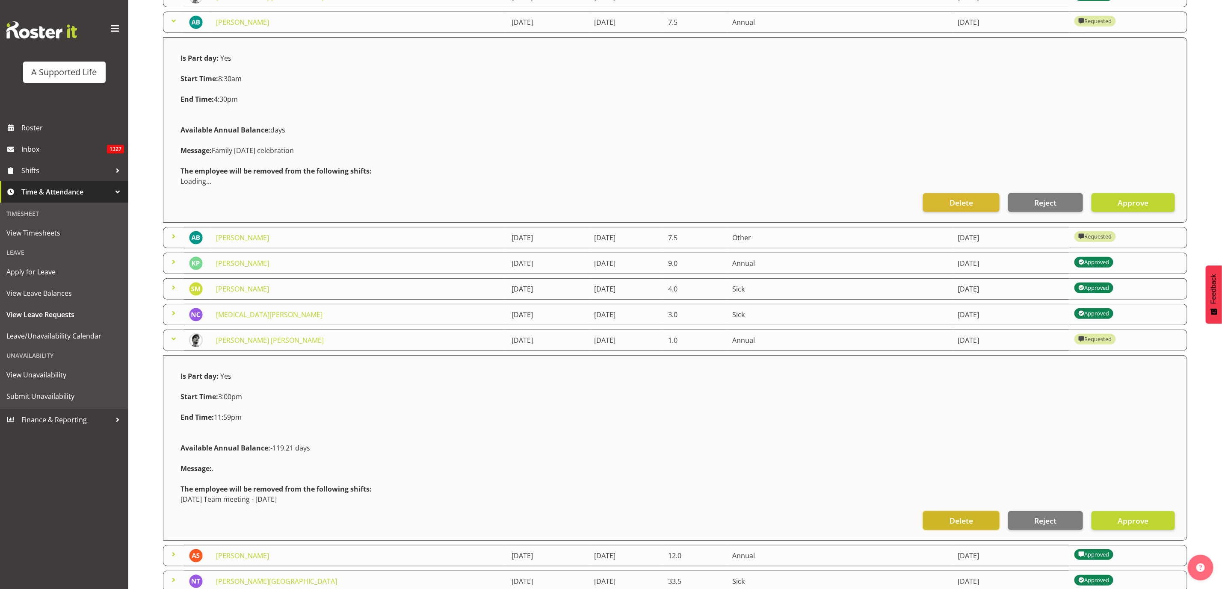
click at [958, 522] on span "Delete" at bounding box center [961, 520] width 24 height 11
